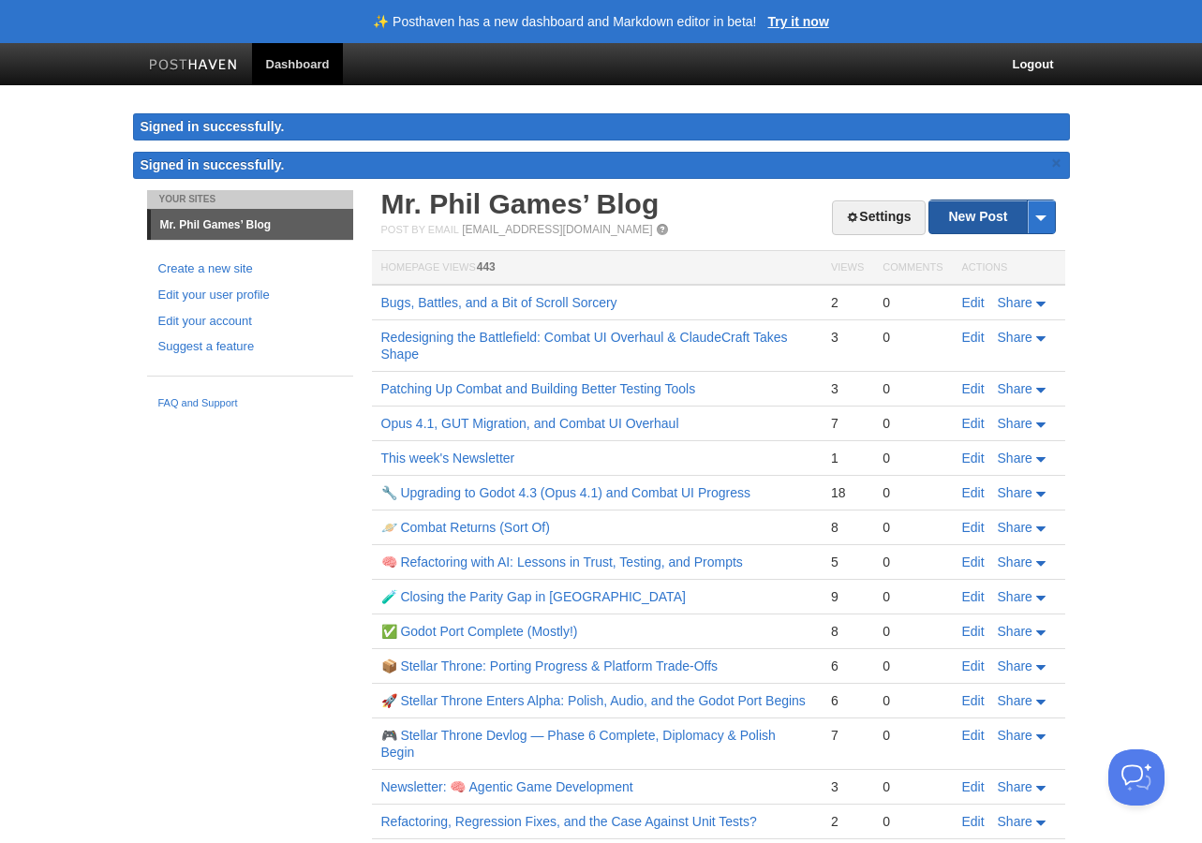
click at [975, 223] on link "New Post" at bounding box center [992, 217] width 125 height 33
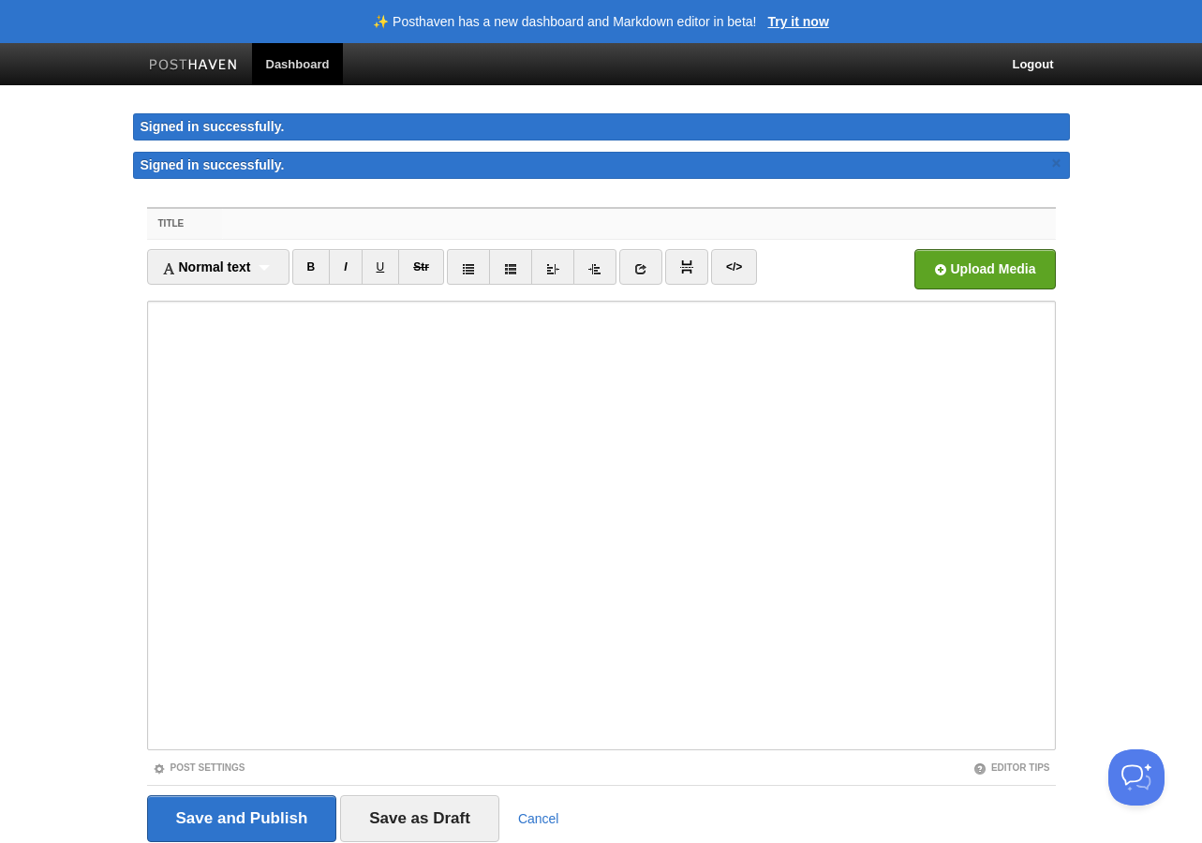
click at [244, 228] on input "Title" at bounding box center [638, 224] width 833 height 30
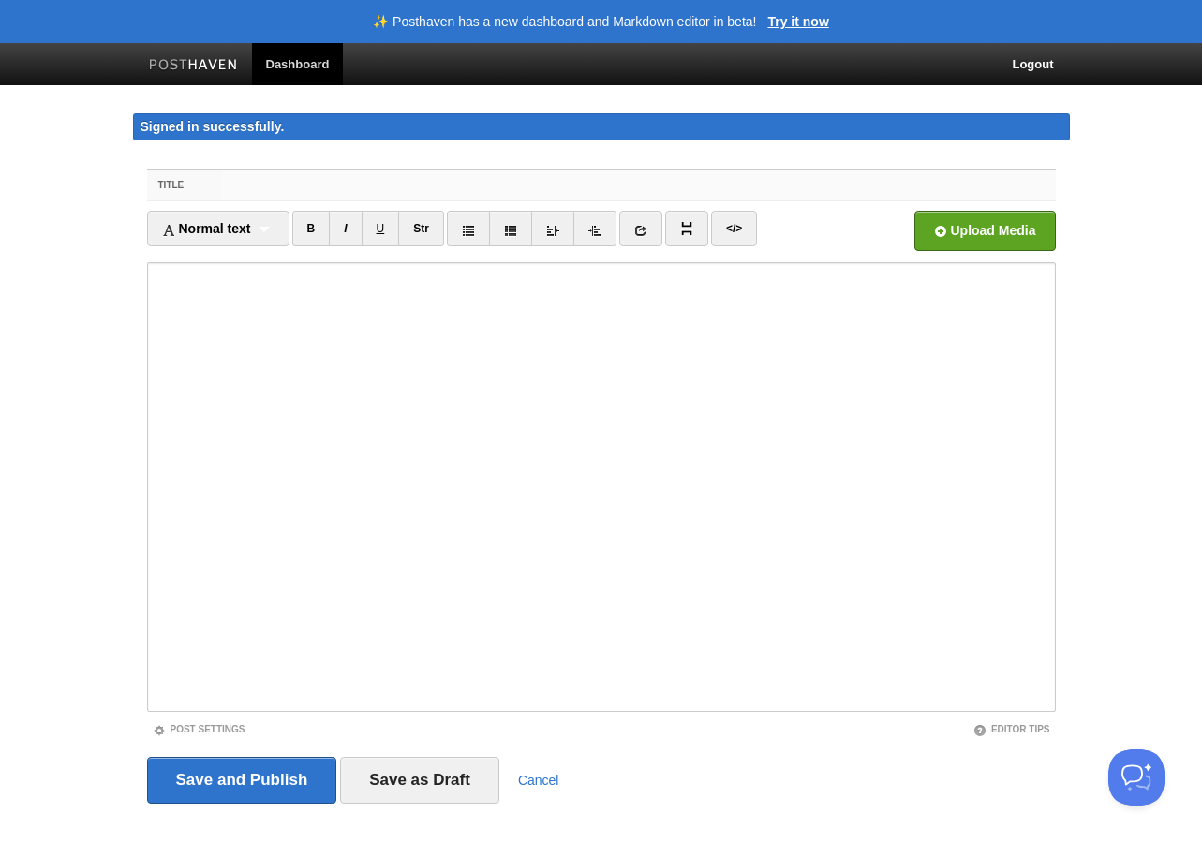
paste input "🎯 Why I’m Making ClaudeCraft"
type input "🎯 Why I’m Making ClaudeCraft"
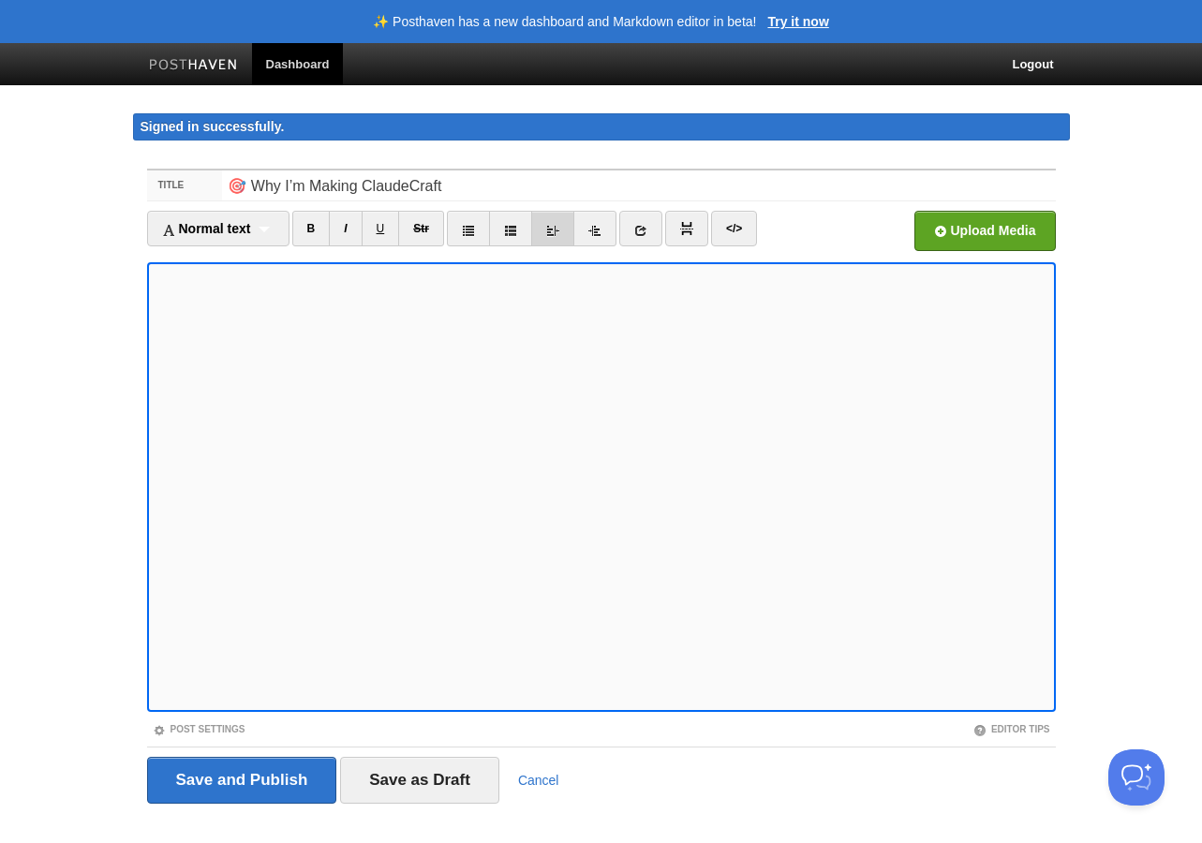
click at [568, 234] on link at bounding box center [552, 229] width 43 height 36
click at [599, 230] on icon at bounding box center [595, 230] width 13 height 13
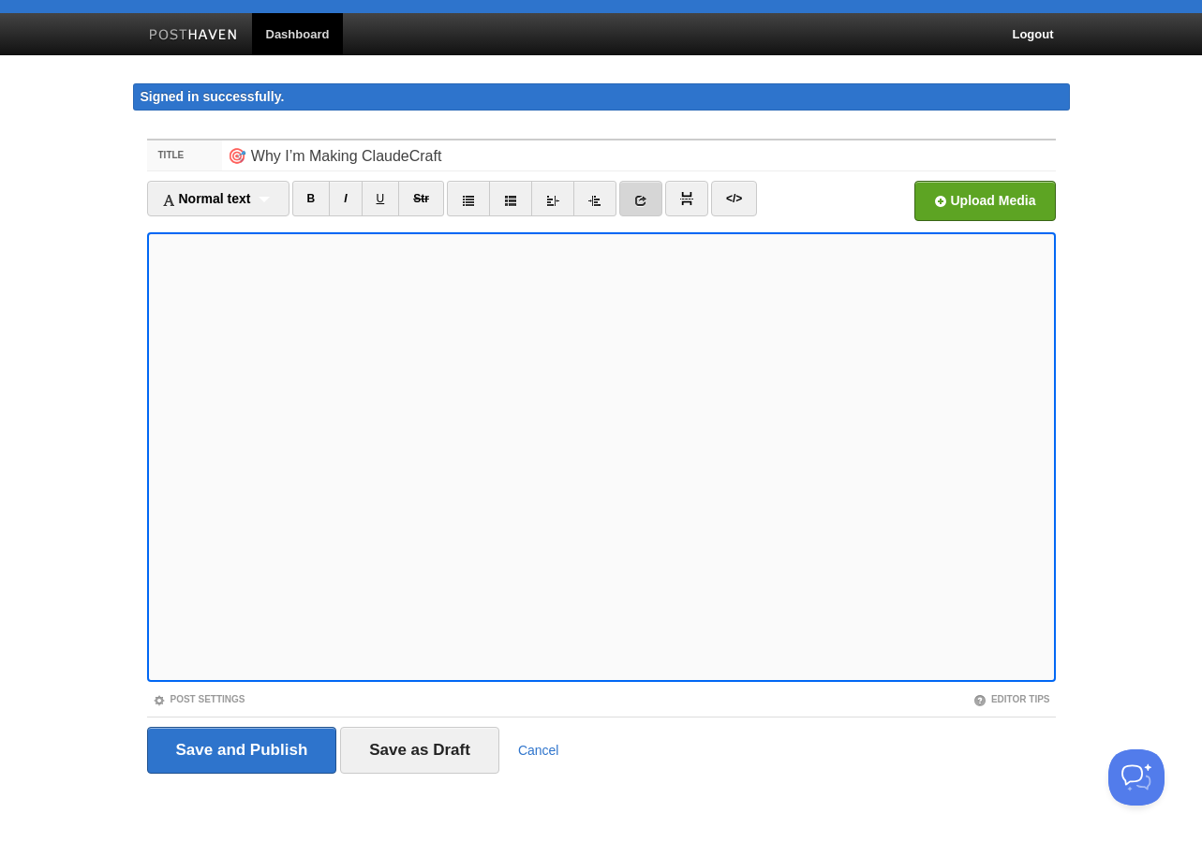
click at [648, 202] on icon at bounding box center [640, 200] width 13 height 13
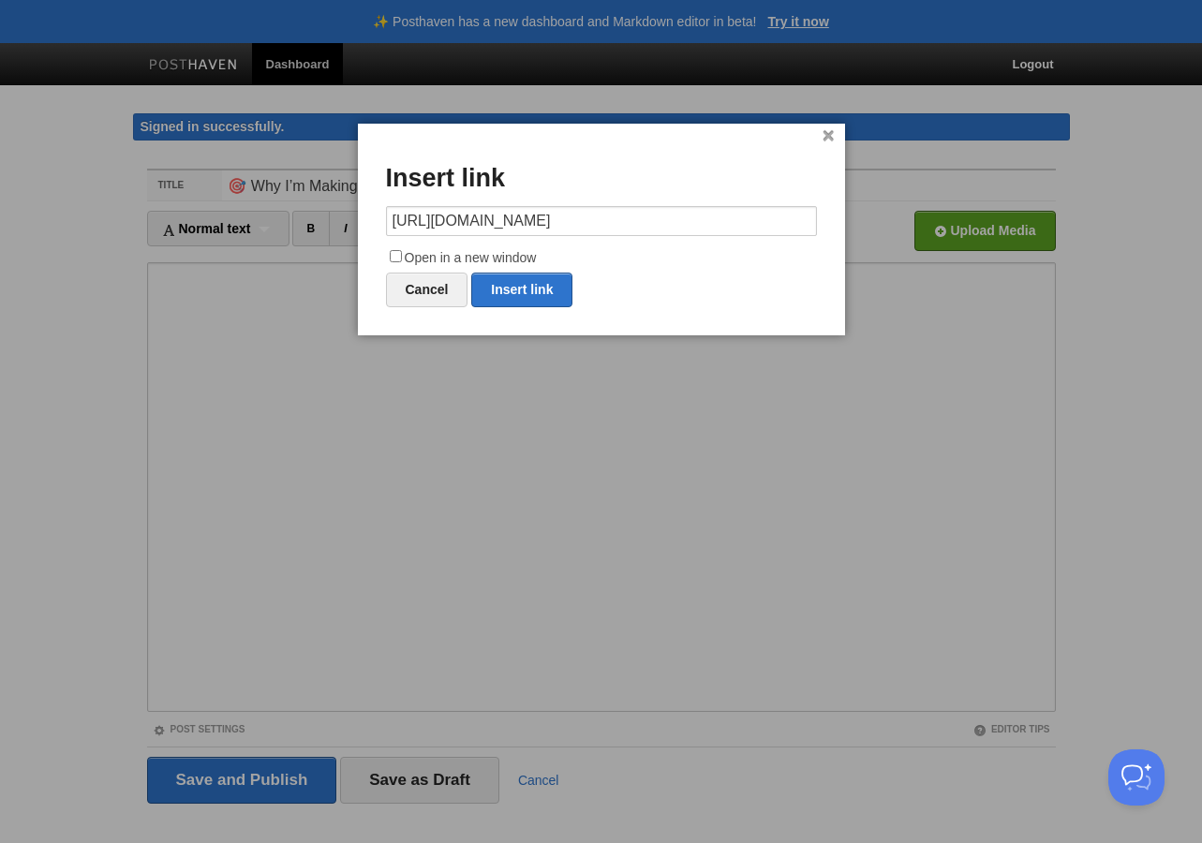
type input "[URL][DOMAIN_NAME]"
click at [394, 260] on input "Open in a new window" at bounding box center [396, 256] width 12 height 12
checkbox input "true"
click at [545, 290] on link "Insert link" at bounding box center [521, 290] width 101 height 35
type input "https://"
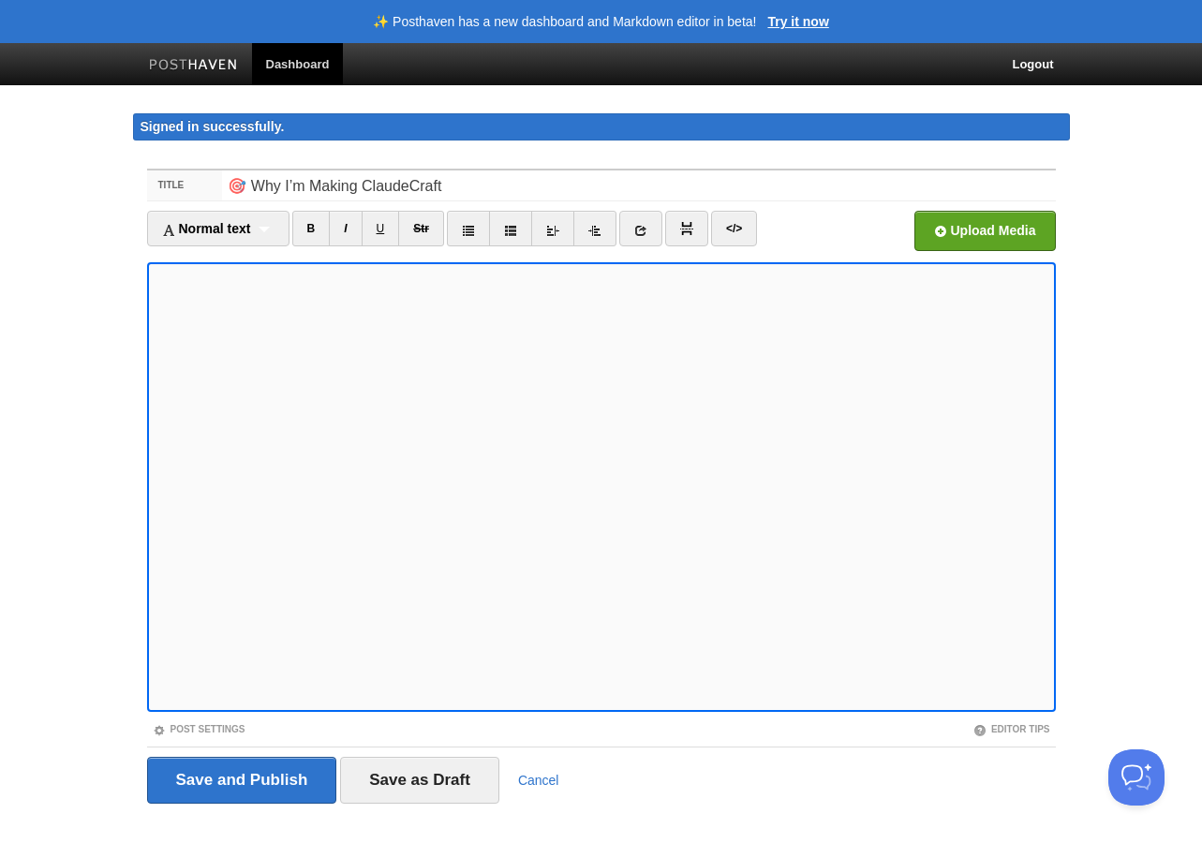
scroll to position [30, 0]
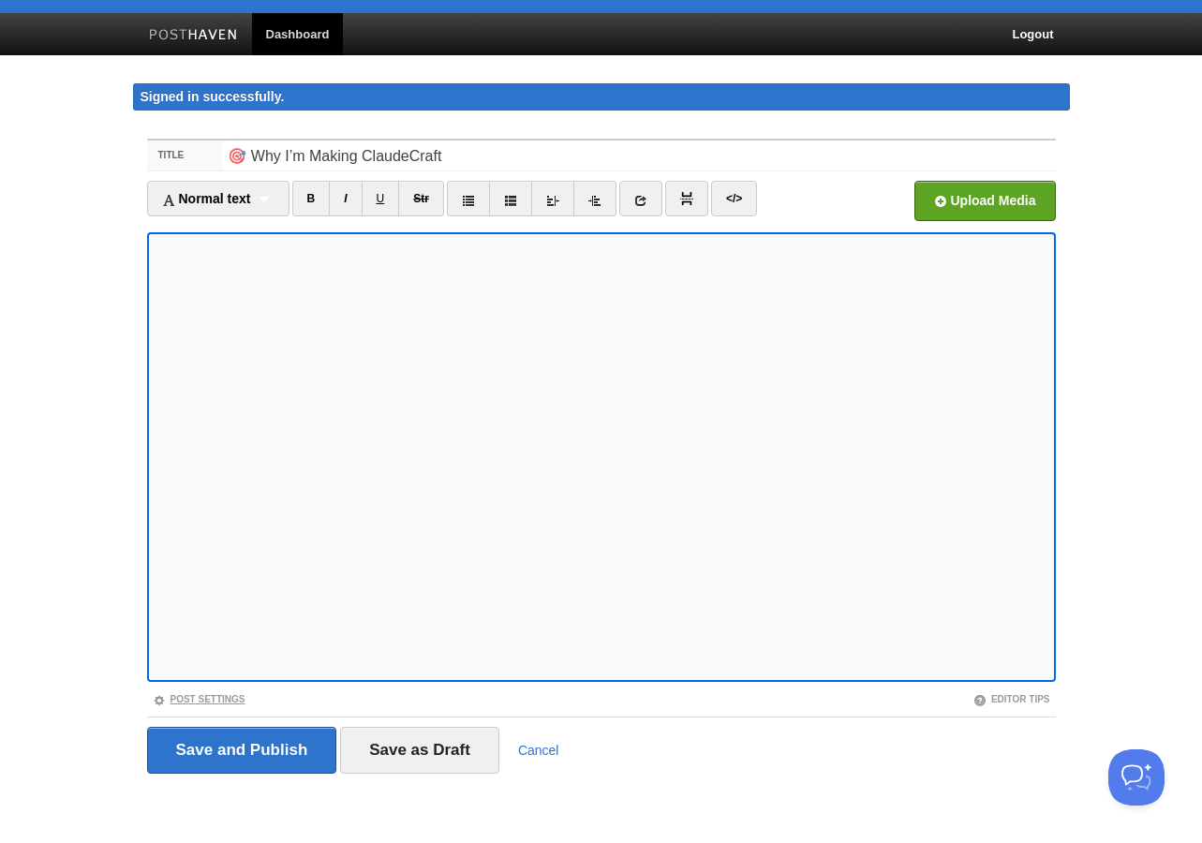
click at [229, 702] on link "Post Settings" at bounding box center [199, 699] width 93 height 10
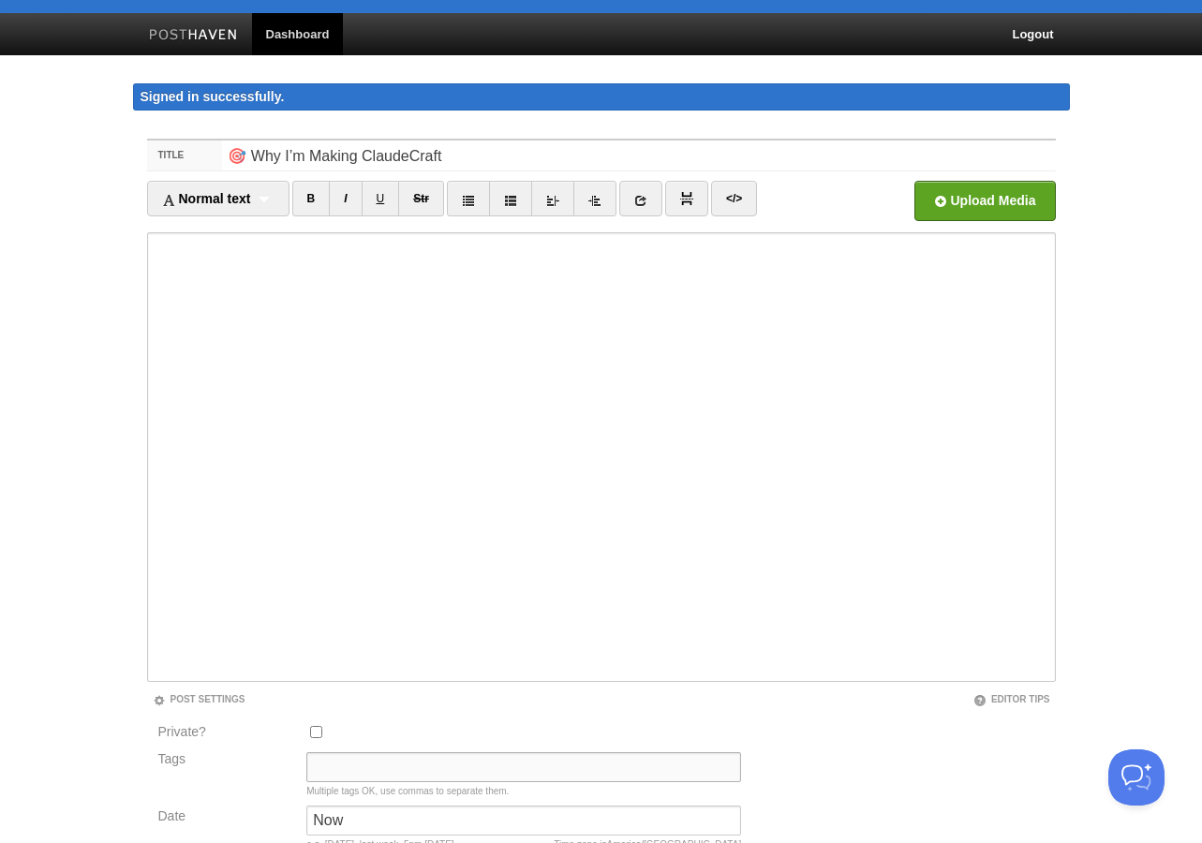
click at [327, 756] on input "Tags" at bounding box center [523, 768] width 435 height 30
paste input "ClaudeCraft, AI game development, Agentic Game Development, non-coders, game de…"
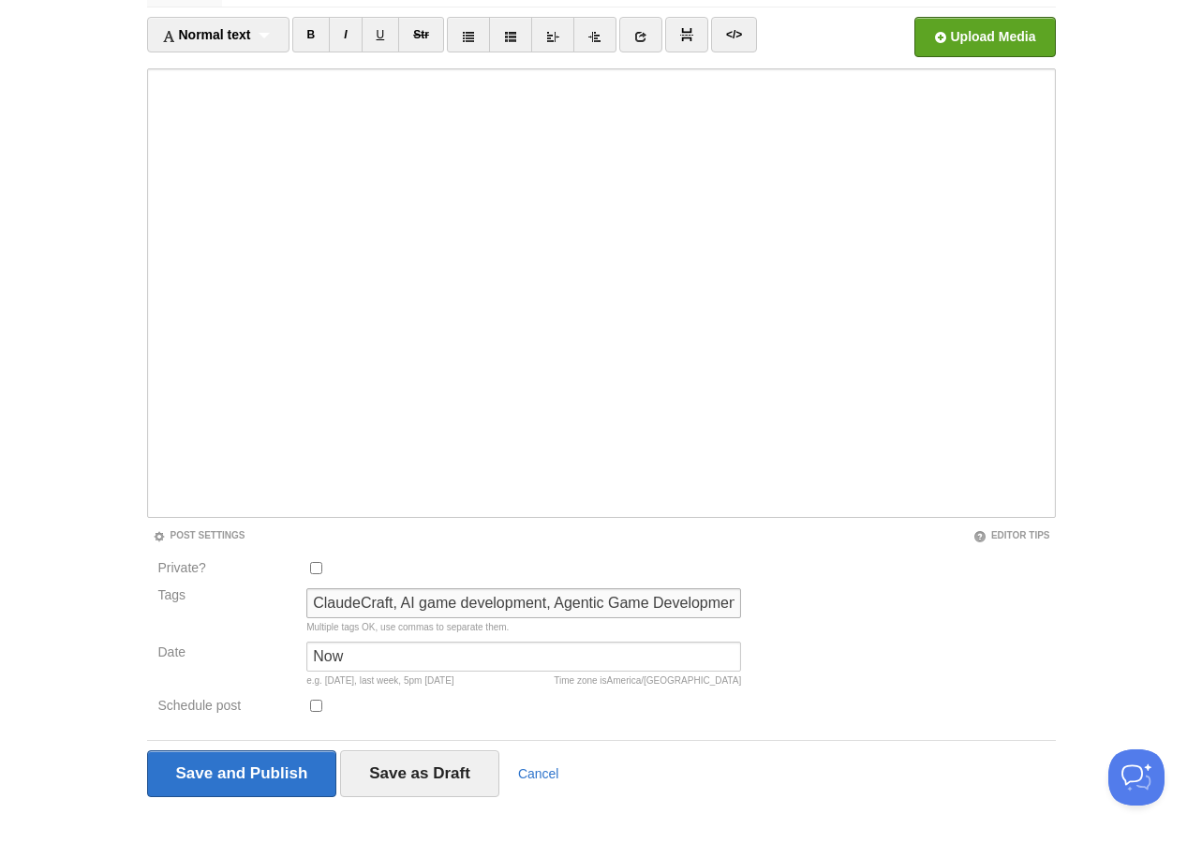
scroll to position [216, 0]
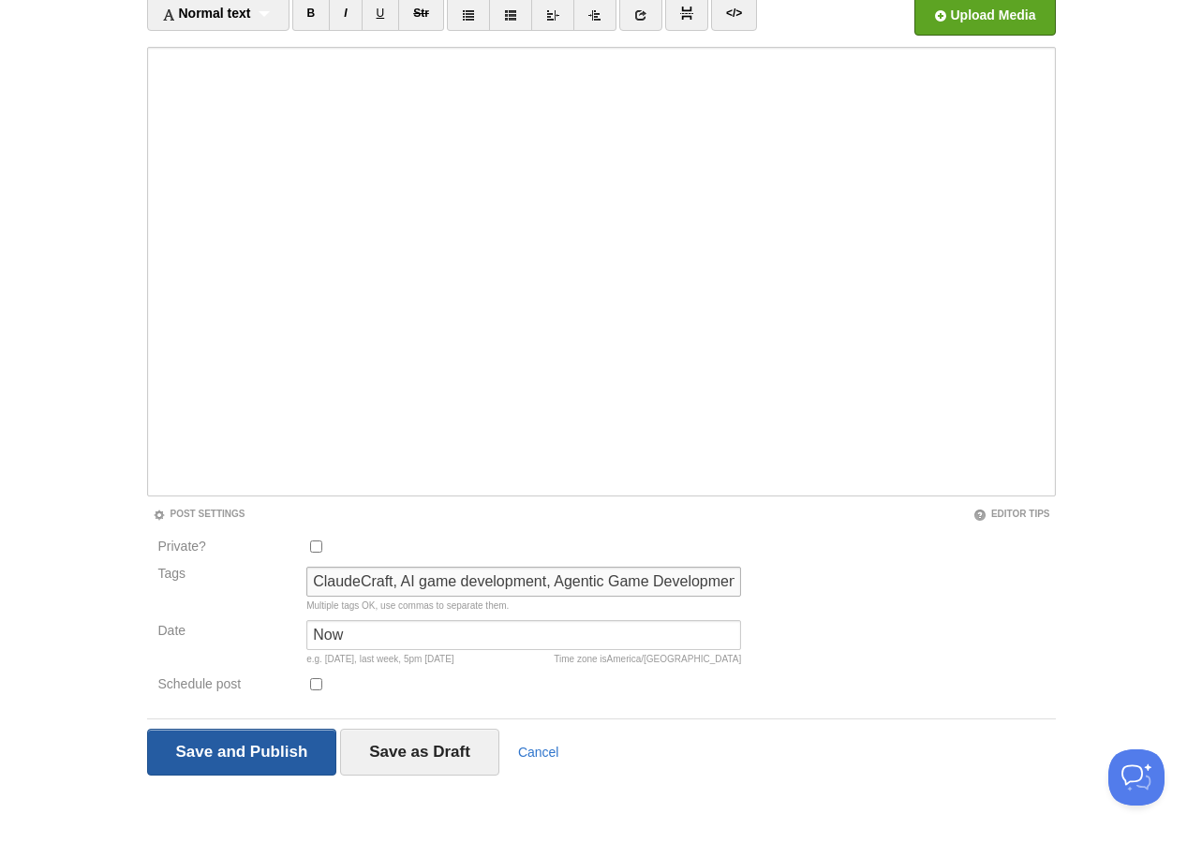
type input "ClaudeCraft, AI game development, Agentic Game Development, non-coders, game de…"
click at [243, 753] on input "Save and Publish" at bounding box center [242, 752] width 190 height 47
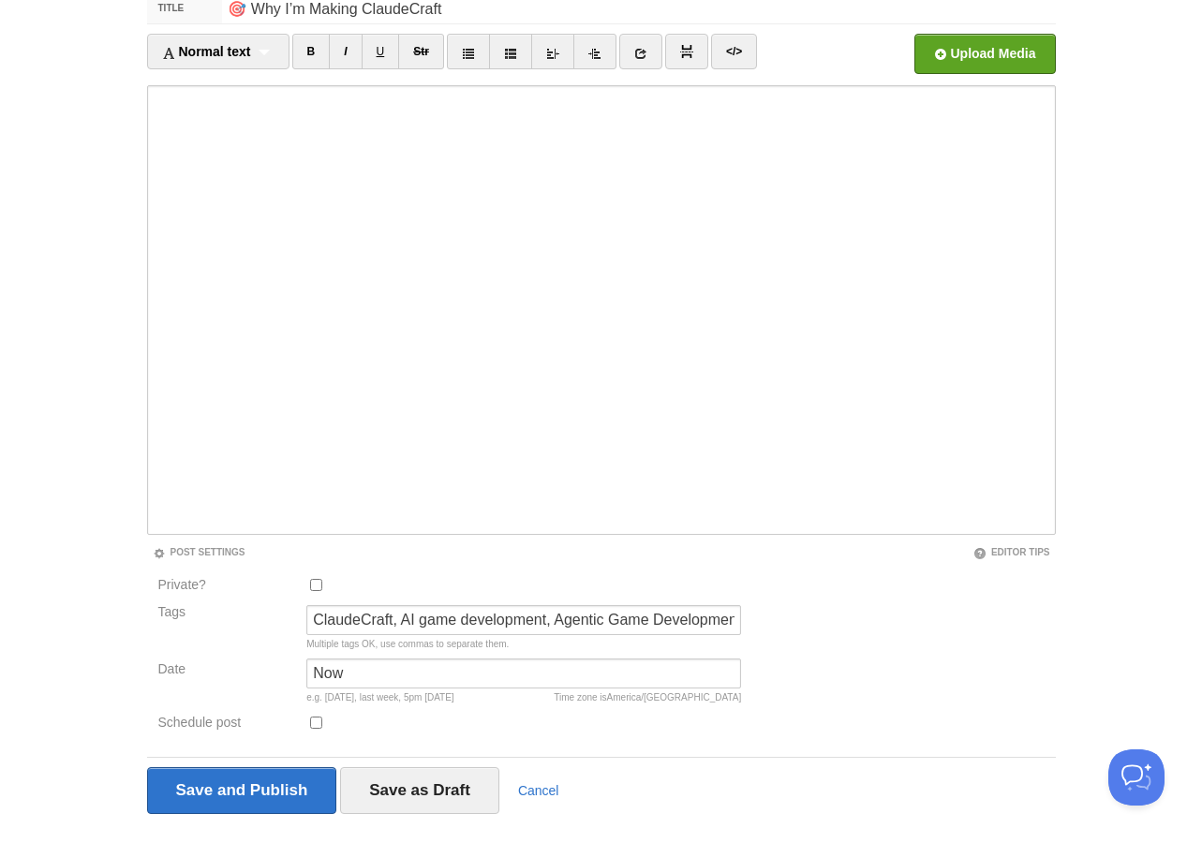
scroll to position [152, 0]
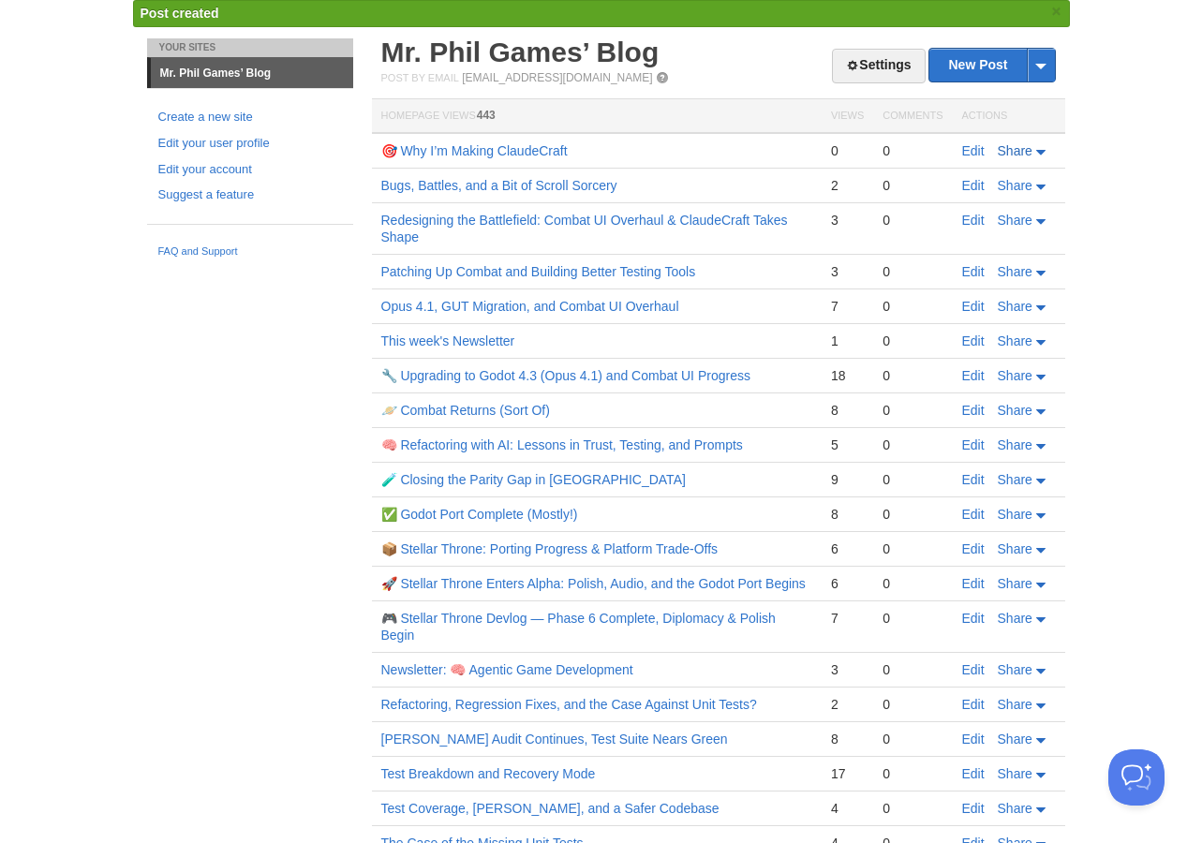
click at [1010, 156] on span "Share" at bounding box center [1015, 150] width 35 height 15
click at [989, 205] on span "Twitter" at bounding box center [974, 208] width 42 height 15
